Goal: Task Accomplishment & Management: Manage account settings

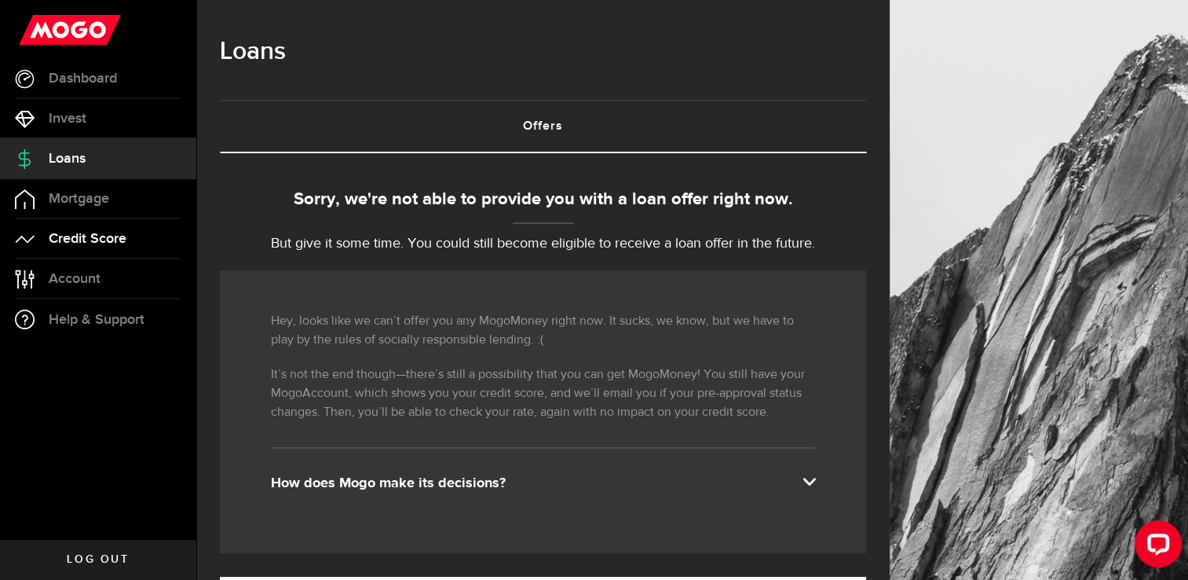
click at [129, 240] on link "Credit Score" at bounding box center [98, 238] width 196 height 39
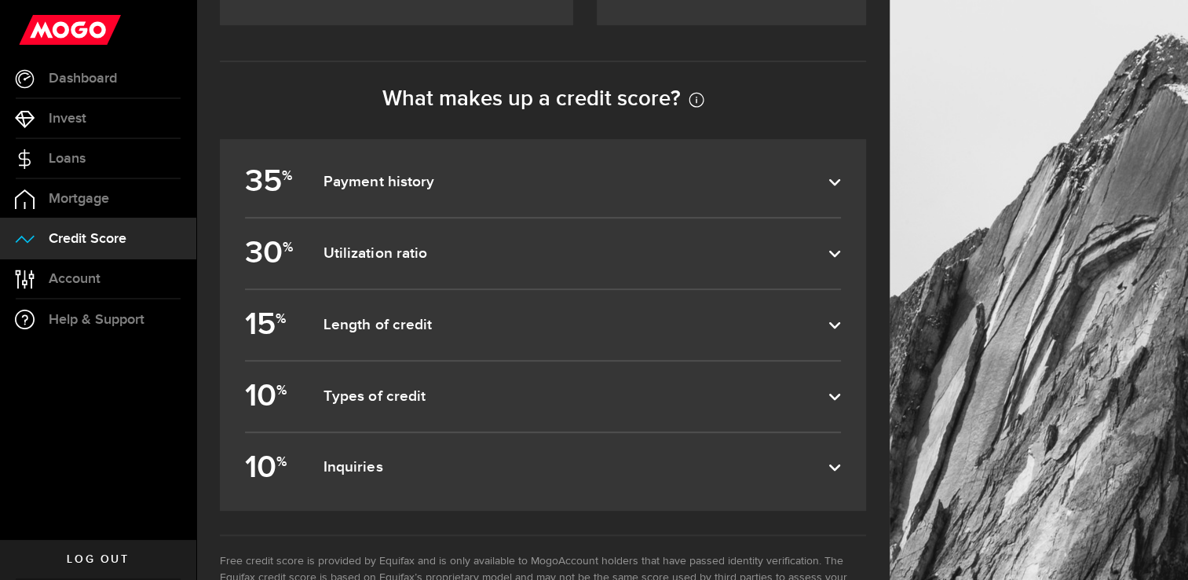
scroll to position [723, 0]
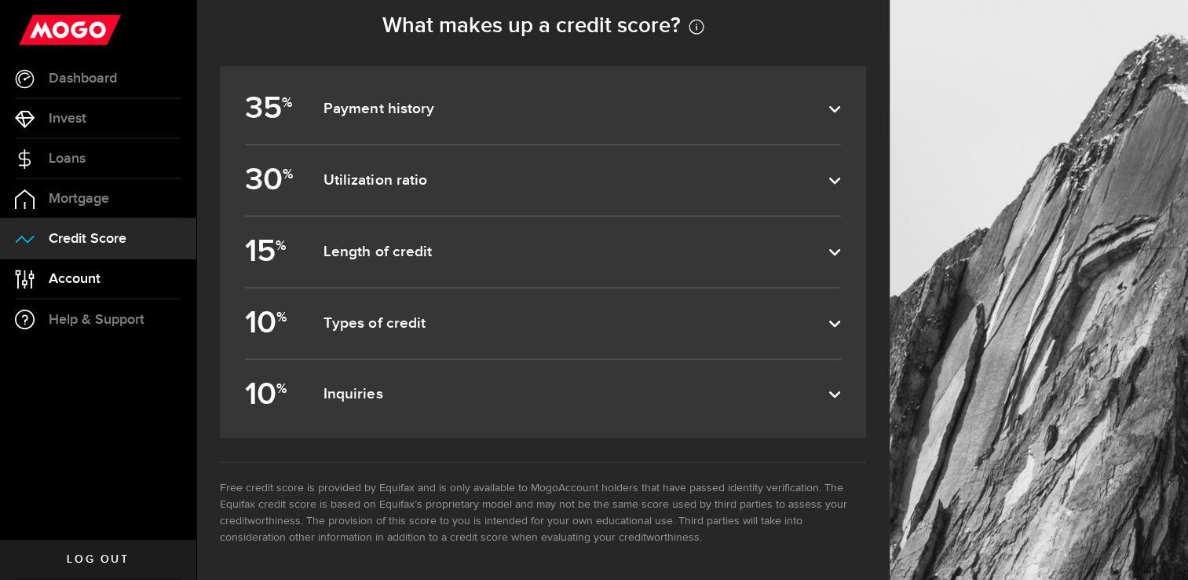
click at [129, 278] on link "Account Compte" at bounding box center [98, 278] width 196 height 39
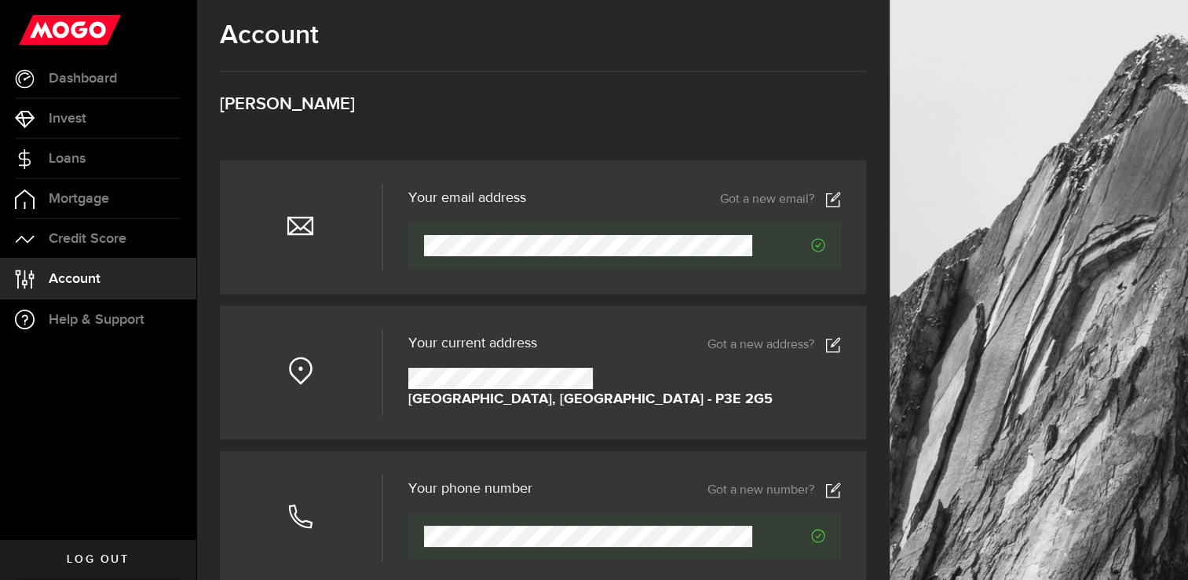
click at [789, 196] on link "Got a new email?" at bounding box center [780, 200] width 121 height 16
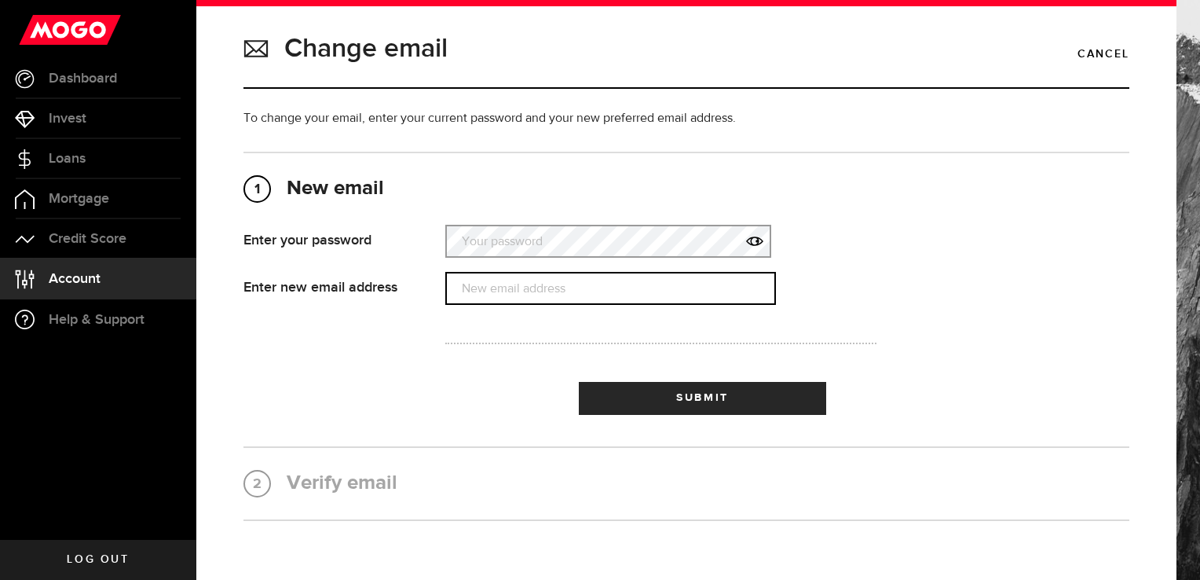
type input "[EMAIL_ADDRESS][DOMAIN_NAME]"
drag, startPoint x: 584, startPoint y: 293, endPoint x: 423, endPoint y: 294, distance: 161.0
click at [423, 294] on div "Enter new email address New email address That doesn't look like a valid email.…" at bounding box center [535, 288] width 606 height 33
type input "[EMAIL_ADDRESS][DOMAIN_NAME]"
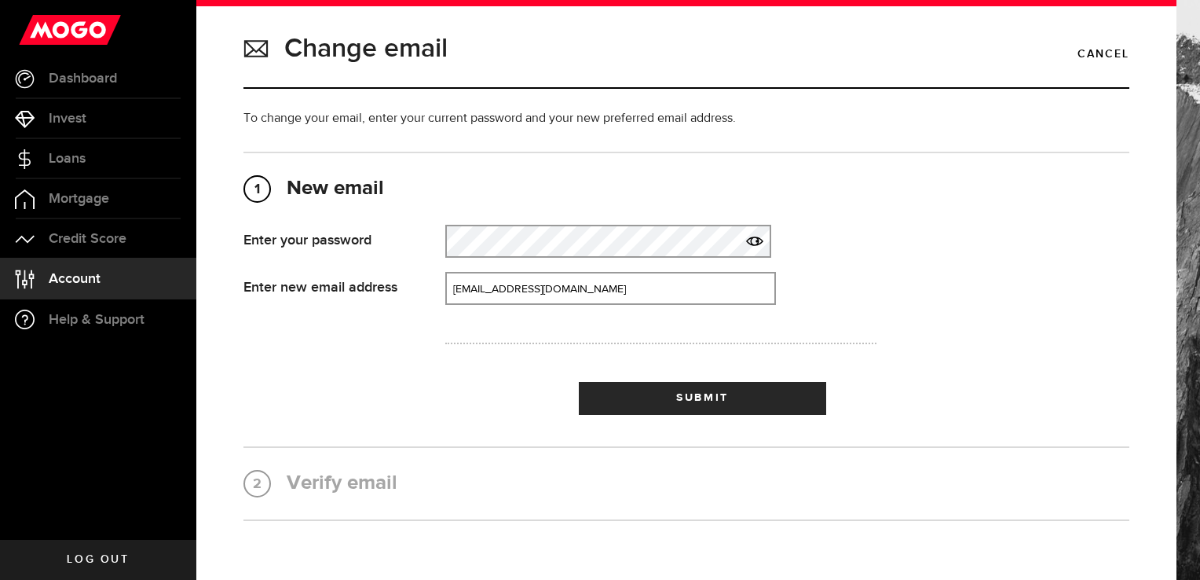
click at [748, 237] on icon at bounding box center [754, 240] width 17 height 17
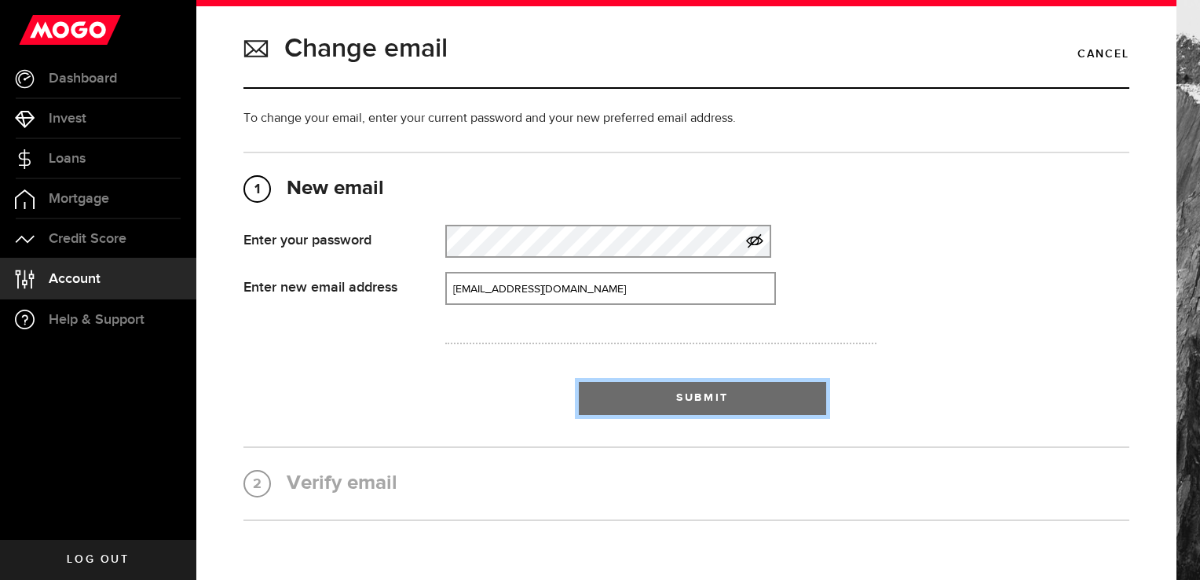
click at [692, 401] on span "submit" at bounding box center [702, 402] width 20 height 20
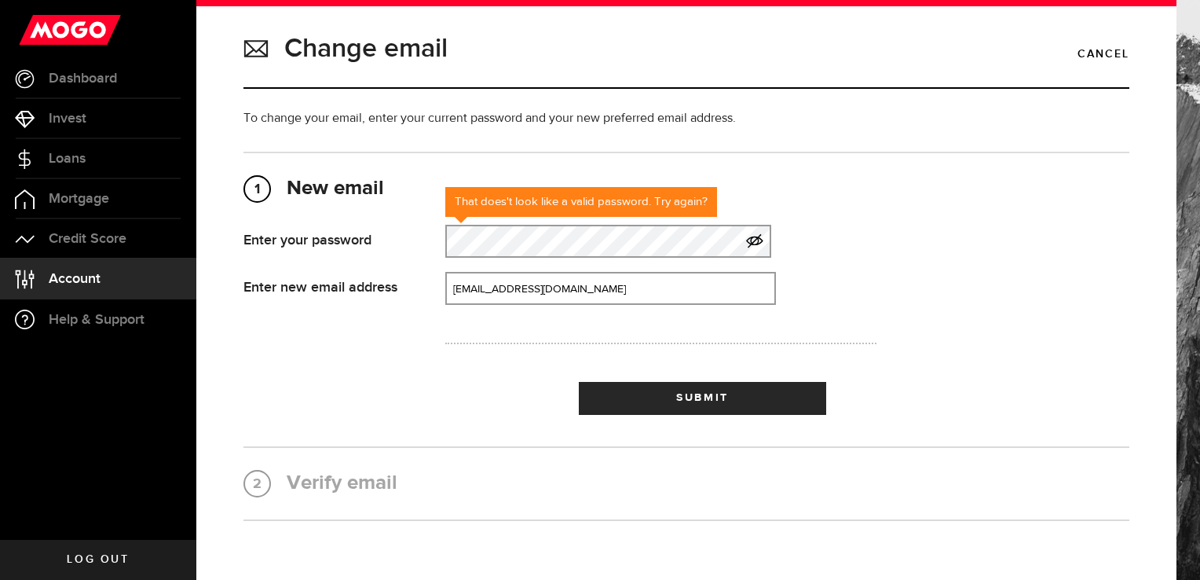
click at [747, 240] on use at bounding box center [754, 241] width 17 height 14
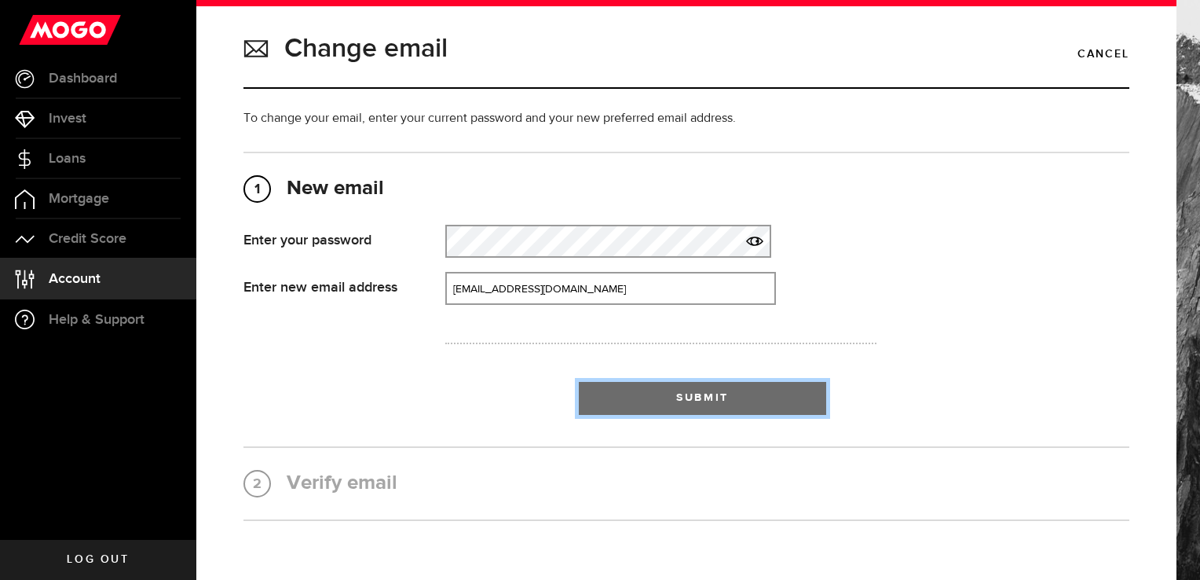
click at [713, 394] on span "Submit" at bounding box center [702, 397] width 53 height 11
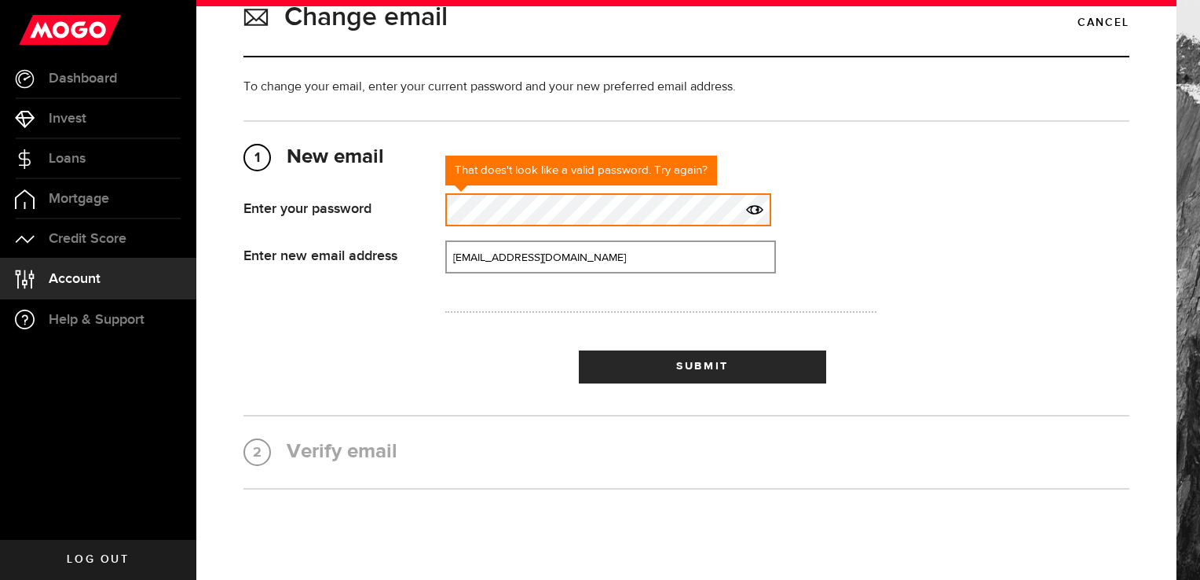
scroll to position [63, 0]
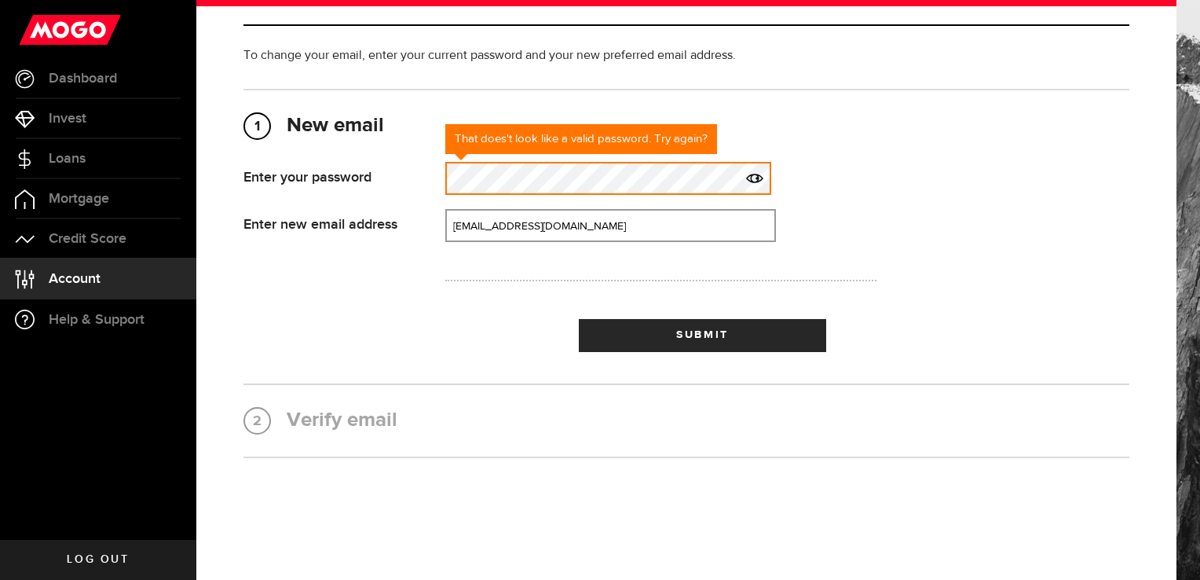
click at [380, 428] on h2 "2 Verify email" at bounding box center [686, 420] width 886 height 24
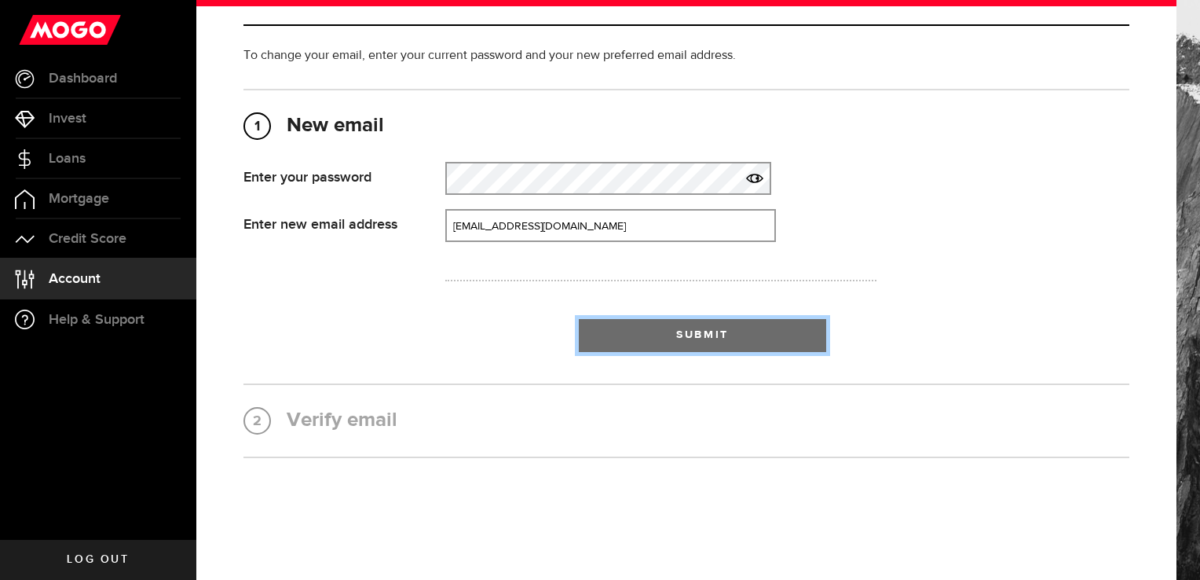
click at [653, 331] on button "Submit" at bounding box center [702, 335] width 247 height 33
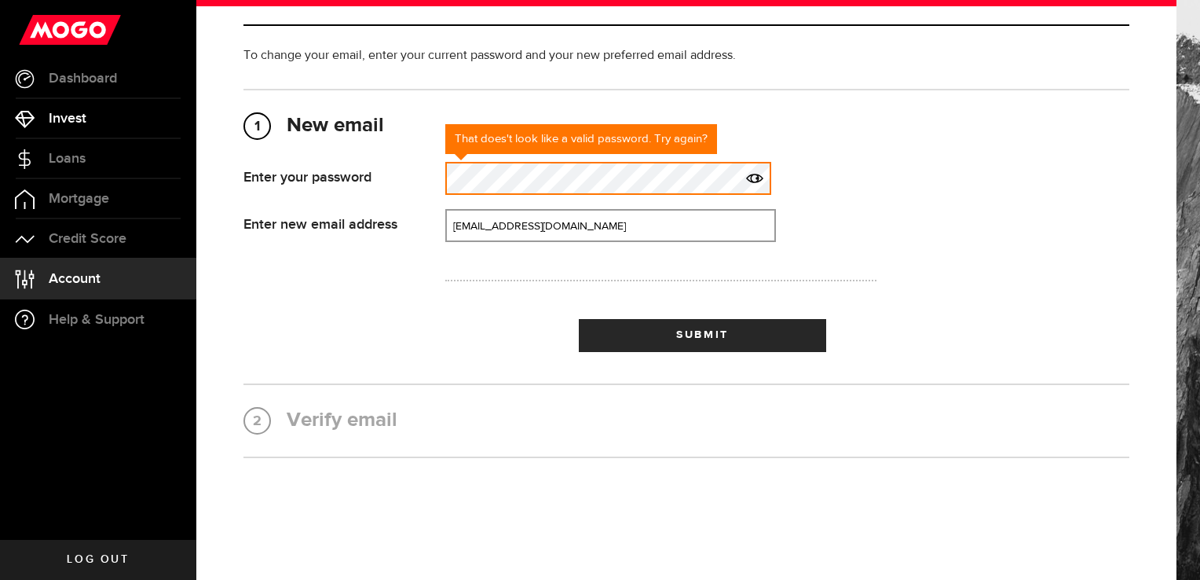
click at [104, 106] on link "Invest" at bounding box center [98, 118] width 196 height 39
